Goal: Task Accomplishment & Management: Use online tool/utility

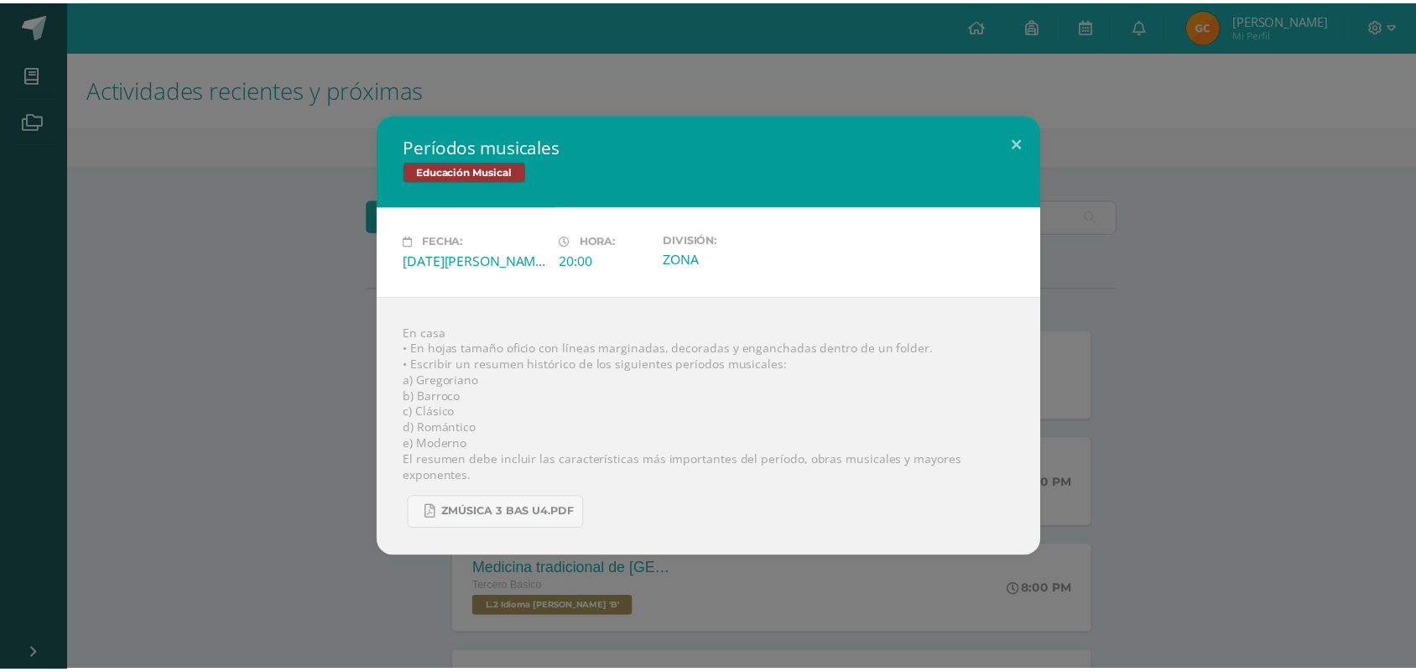
scroll to position [629, 0]
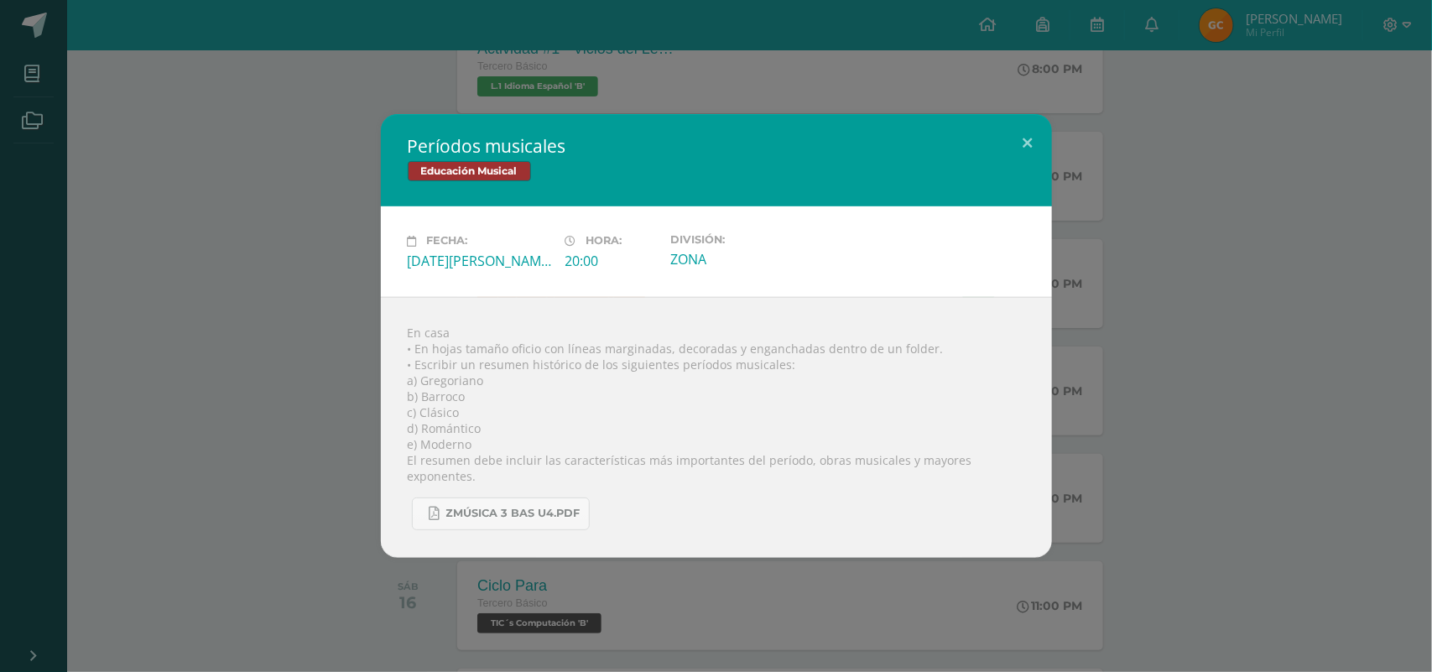
click at [1236, 338] on div "Períodos musicales Educación Musical Fecha: [DATE][PERSON_NAME] Hora: 20:00 Div…" at bounding box center [716, 335] width 1419 height 443
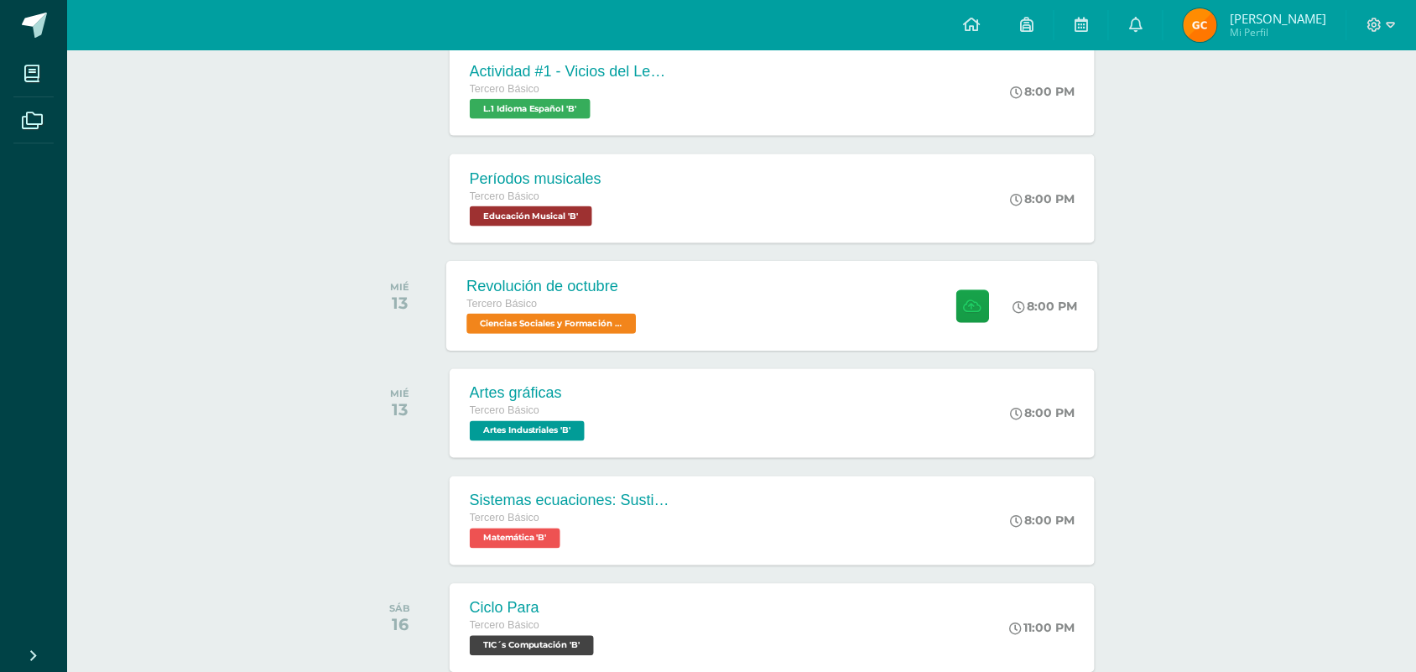
scroll to position [734, 0]
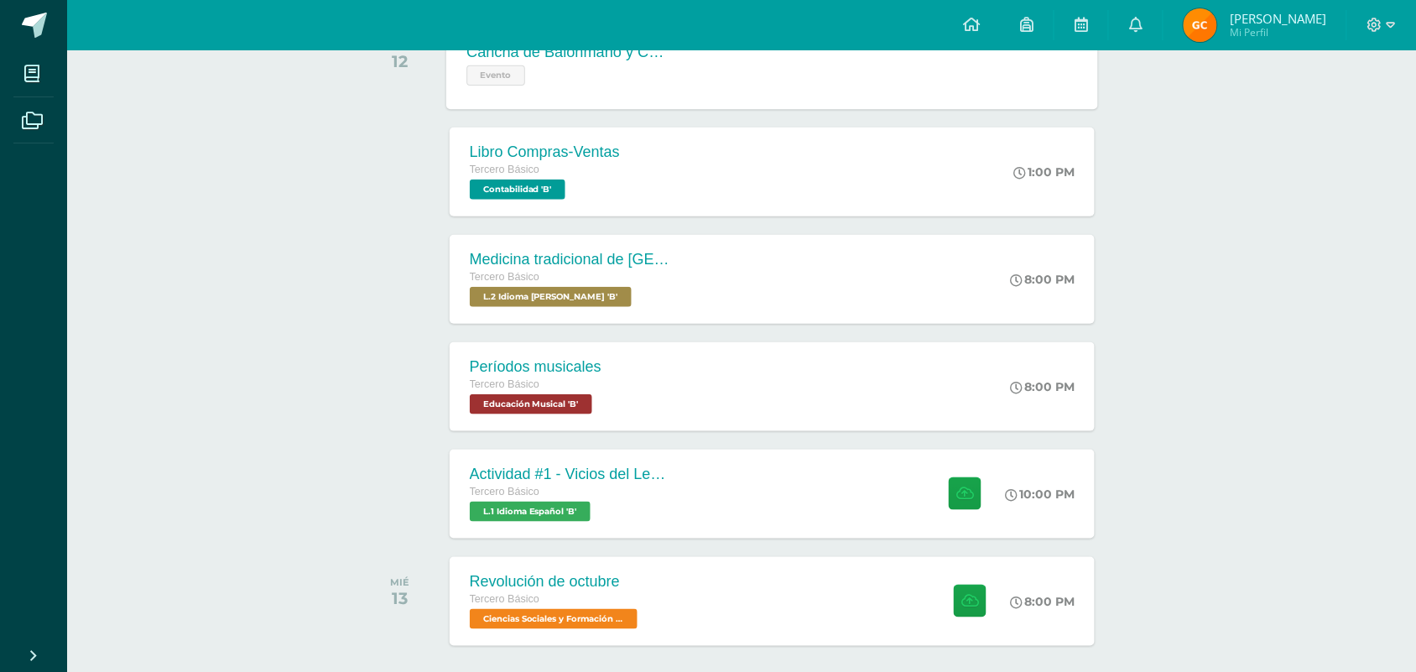
scroll to position [315, 0]
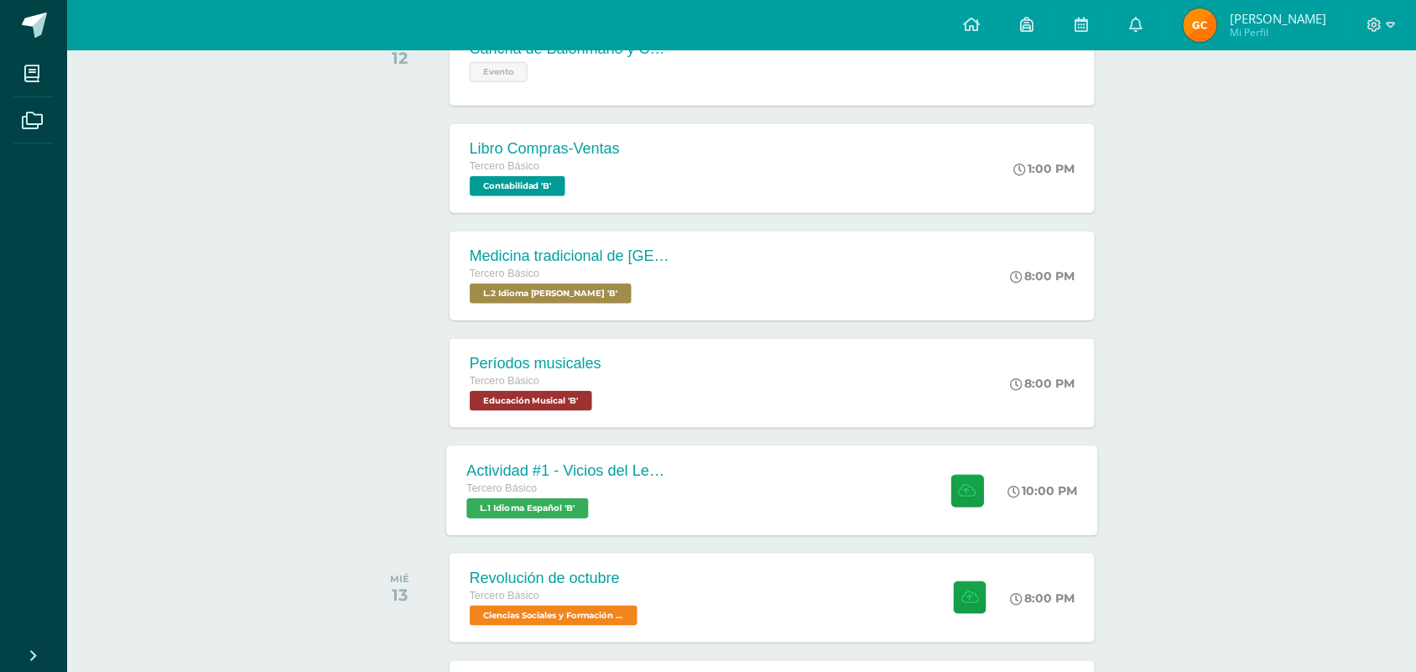
click at [626, 495] on div "Tercero Básico" at bounding box center [567, 489] width 203 height 18
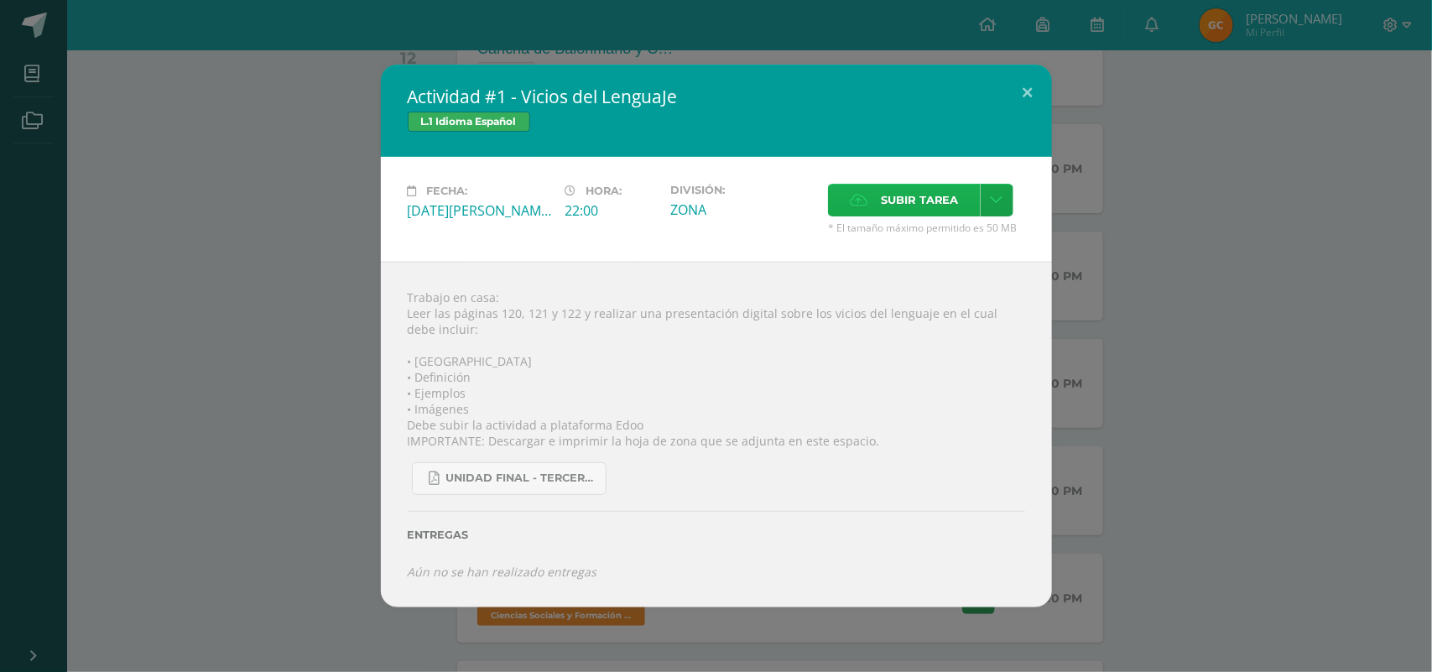
click at [923, 195] on span "Subir tarea" at bounding box center [920, 200] width 78 height 31
click at [0, 0] on input "Subir tarea" at bounding box center [0, 0] width 0 height 0
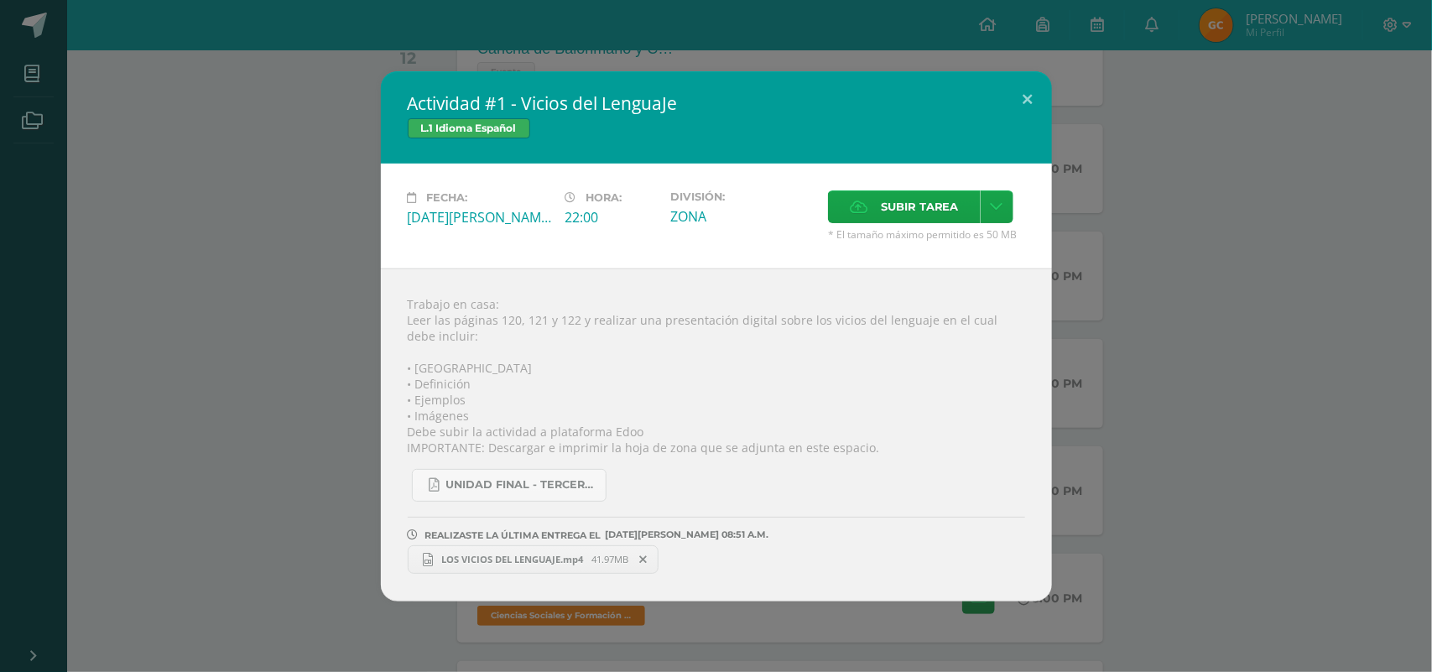
click at [564, 553] on span "LOS VICIOS DEL LENGUAJE.mp4" at bounding box center [512, 559] width 159 height 13
click at [1028, 99] on button at bounding box center [1028, 99] width 48 height 57
